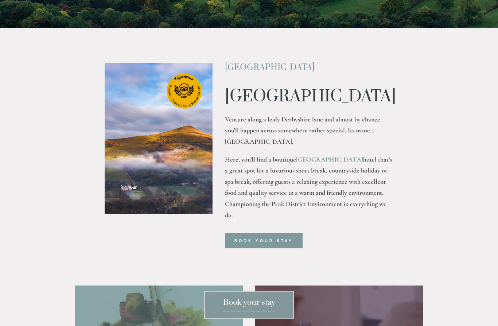
scroll to position [235, 0]
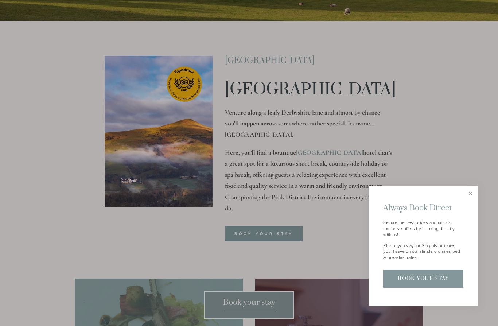
click at [472, 200] on link "Close" at bounding box center [470, 193] width 13 height 13
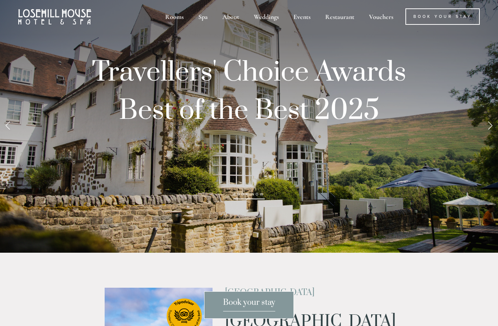
scroll to position [0, 0]
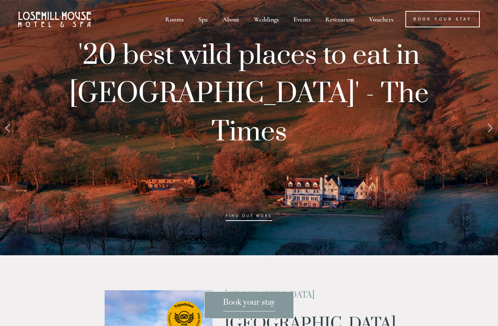
click at [180, 18] on div "Rooms" at bounding box center [175, 19] width 32 height 16
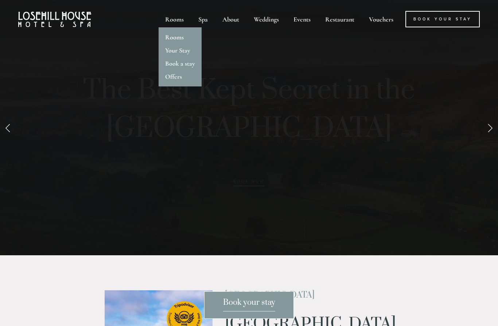
click at [176, 36] on link "Rooms" at bounding box center [174, 37] width 19 height 8
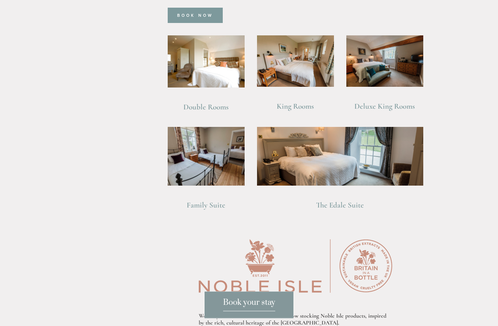
scroll to position [562, 0]
click at [357, 172] on img at bounding box center [340, 156] width 166 height 58
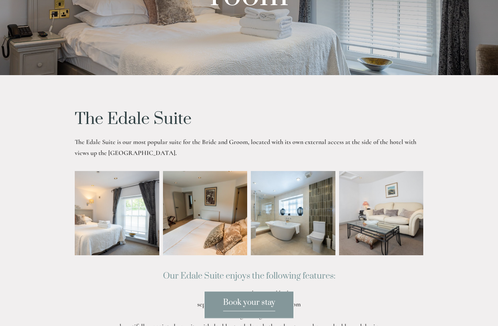
scroll to position [137, 0]
click at [124, 255] on img at bounding box center [99, 213] width 127 height 85
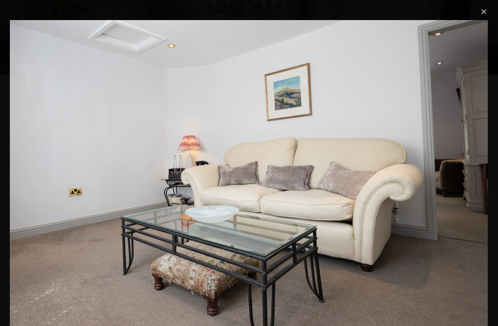
click at [485, 8] on link "Close" at bounding box center [484, 11] width 9 height 9
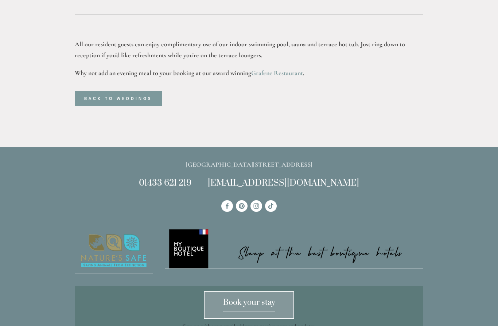
scroll to position [601, 0]
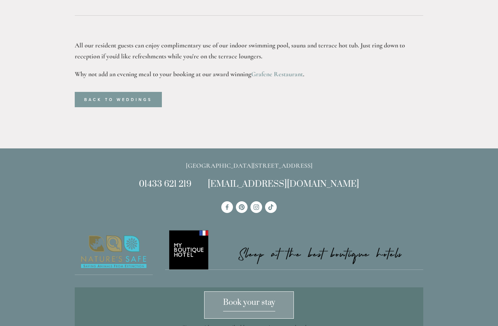
click at [255, 319] on link "Book your stay" at bounding box center [249, 305] width 90 height 27
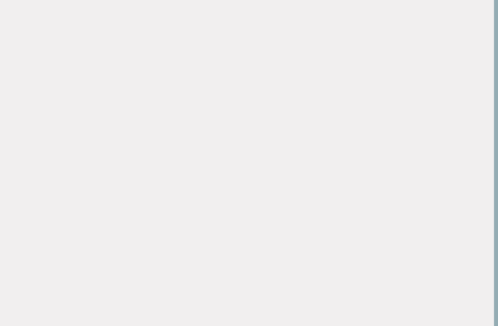
scroll to position [0, 4]
